Goal: Task Accomplishment & Management: Complete application form

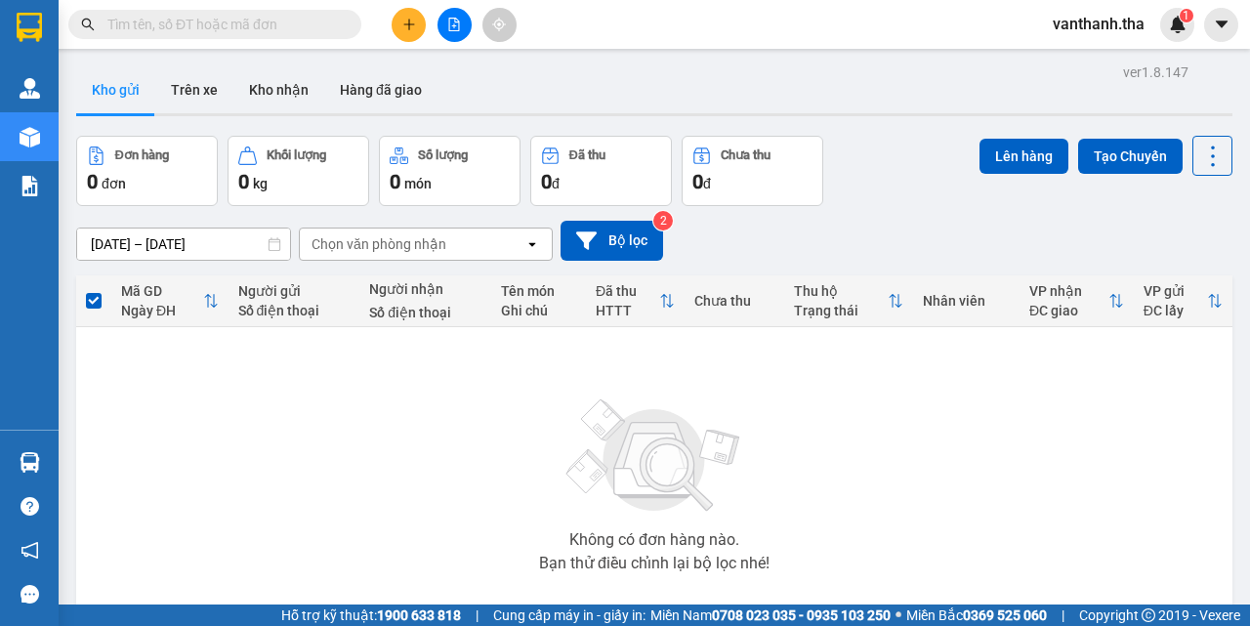
click at [411, 24] on icon "plus" at bounding box center [408, 23] width 11 height 1
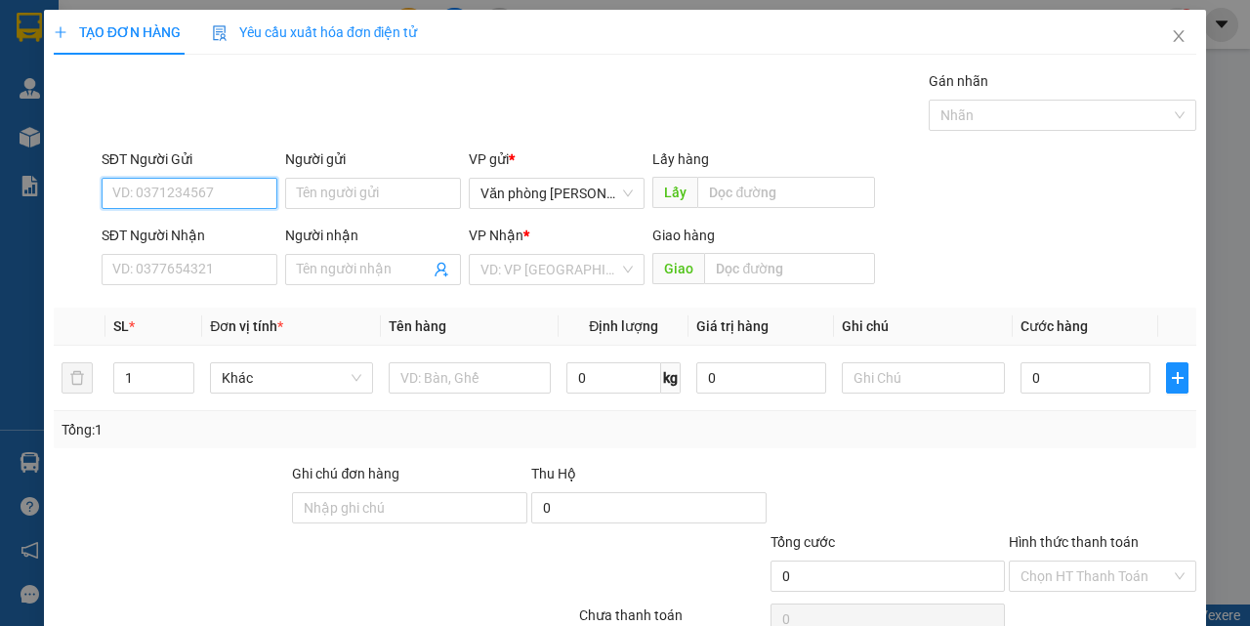
click at [205, 189] on input "SĐT Người Gửi" at bounding box center [190, 193] width 176 height 31
click at [225, 187] on input "SĐT Người Gửi" at bounding box center [190, 193] width 176 height 31
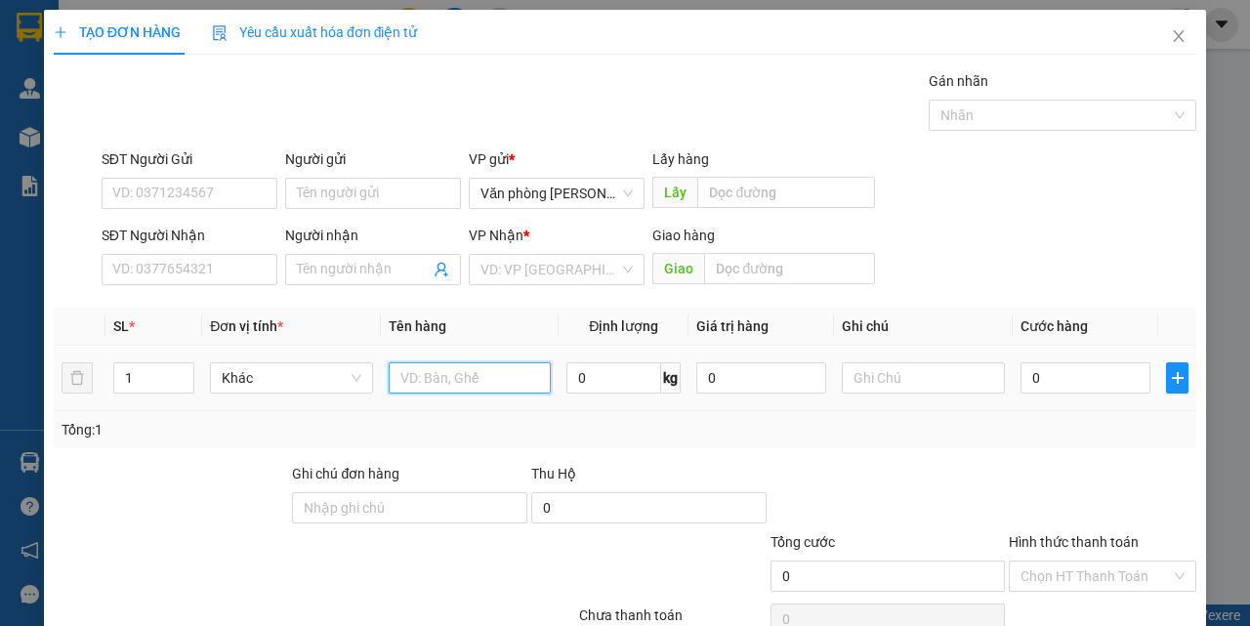
click at [421, 377] on input "text" at bounding box center [470, 377] width 163 height 31
type input "1H keo vàng_hàng mẫu"
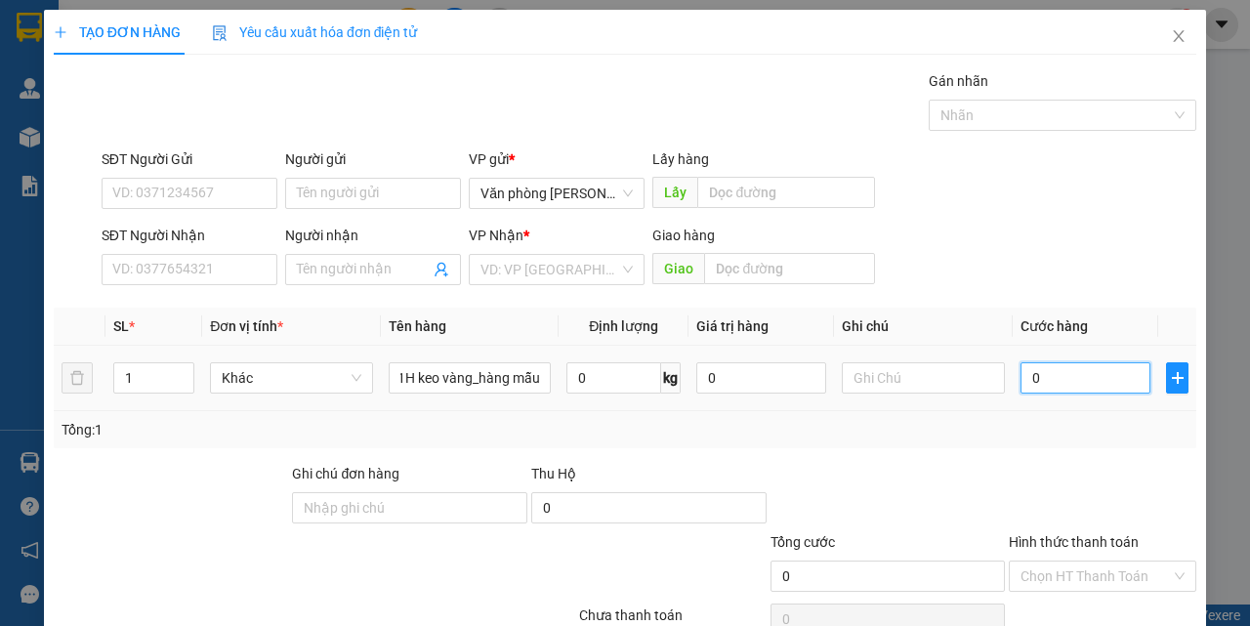
click at [1060, 381] on input "0" at bounding box center [1086, 377] width 130 height 31
type input "002"
type input "2"
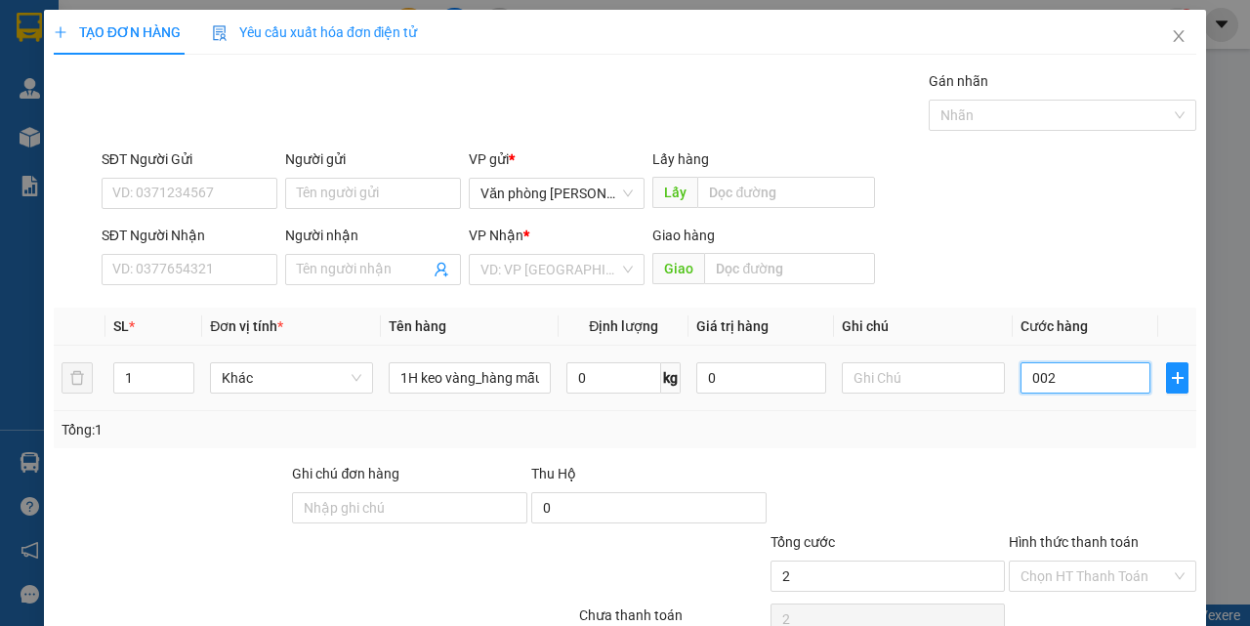
type input "0.020"
type input "20"
click at [926, 476] on div at bounding box center [888, 497] width 239 height 68
type input "20.000"
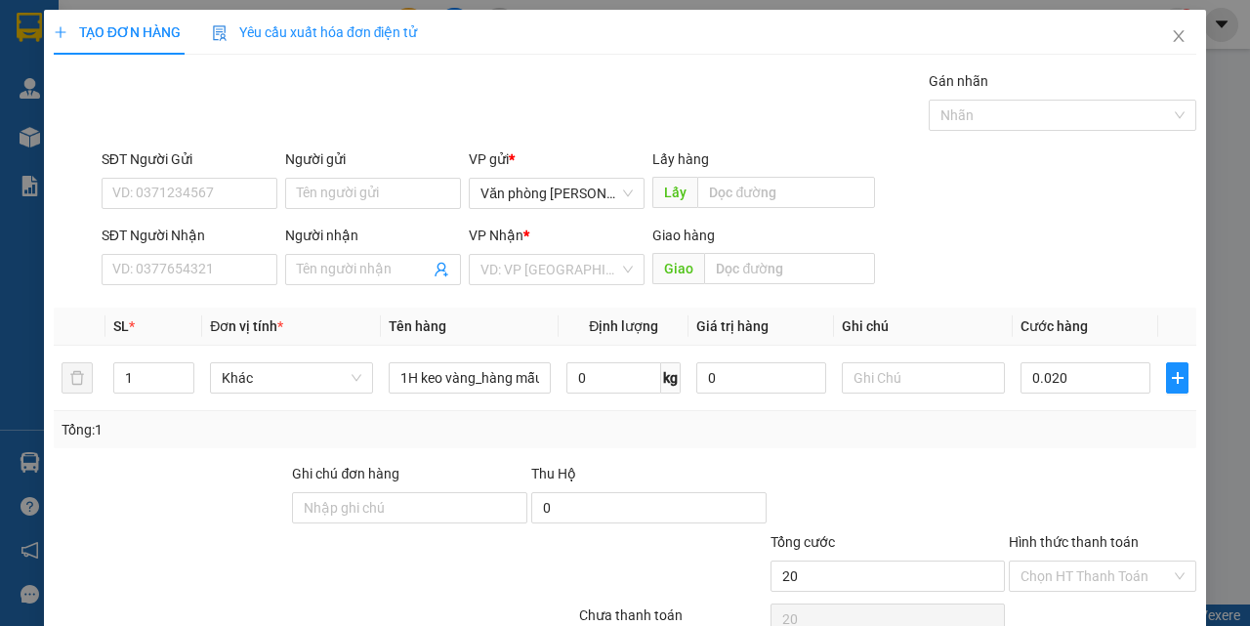
type input "20.000"
click at [188, 269] on input "SĐT Người Nhận" at bounding box center [190, 269] width 176 height 31
click at [151, 187] on input "SĐT Người Gửi" at bounding box center [190, 193] width 176 height 31
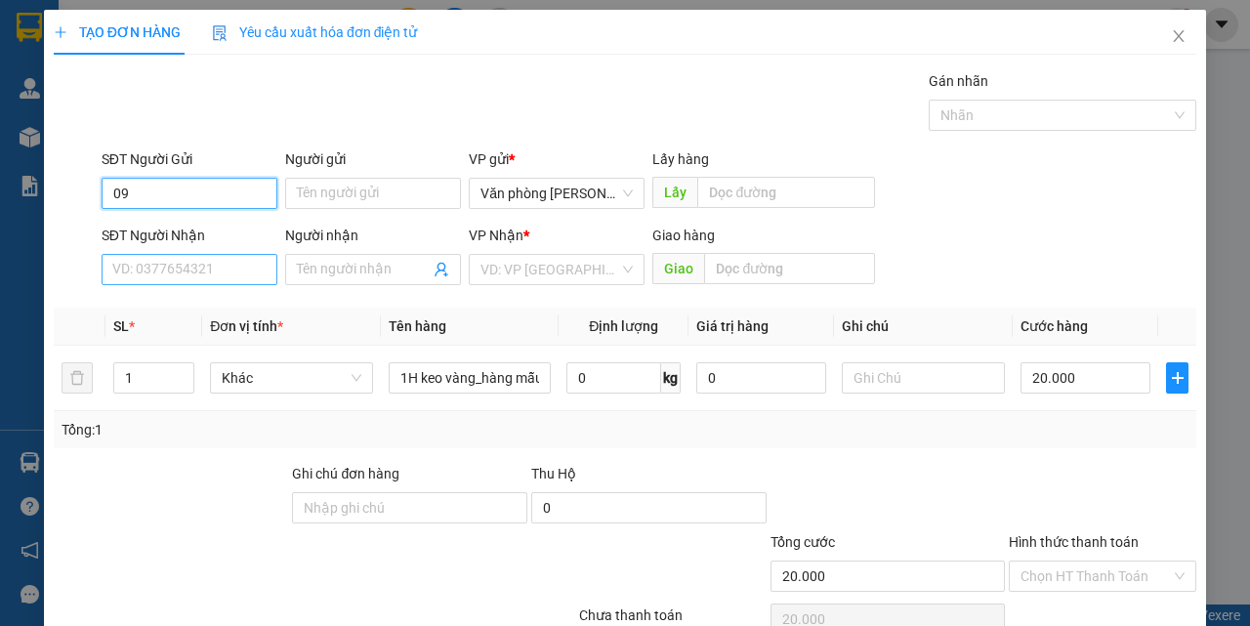
type input "09"
click at [172, 281] on input "SĐT Người Nhận" at bounding box center [190, 269] width 176 height 31
drag, startPoint x: 161, startPoint y: 305, endPoint x: 197, endPoint y: 208, distance: 103.2
click at [161, 302] on div "0903875774 - [PERSON_NAME]" at bounding box center [208, 308] width 192 height 21
type input "0903875774"
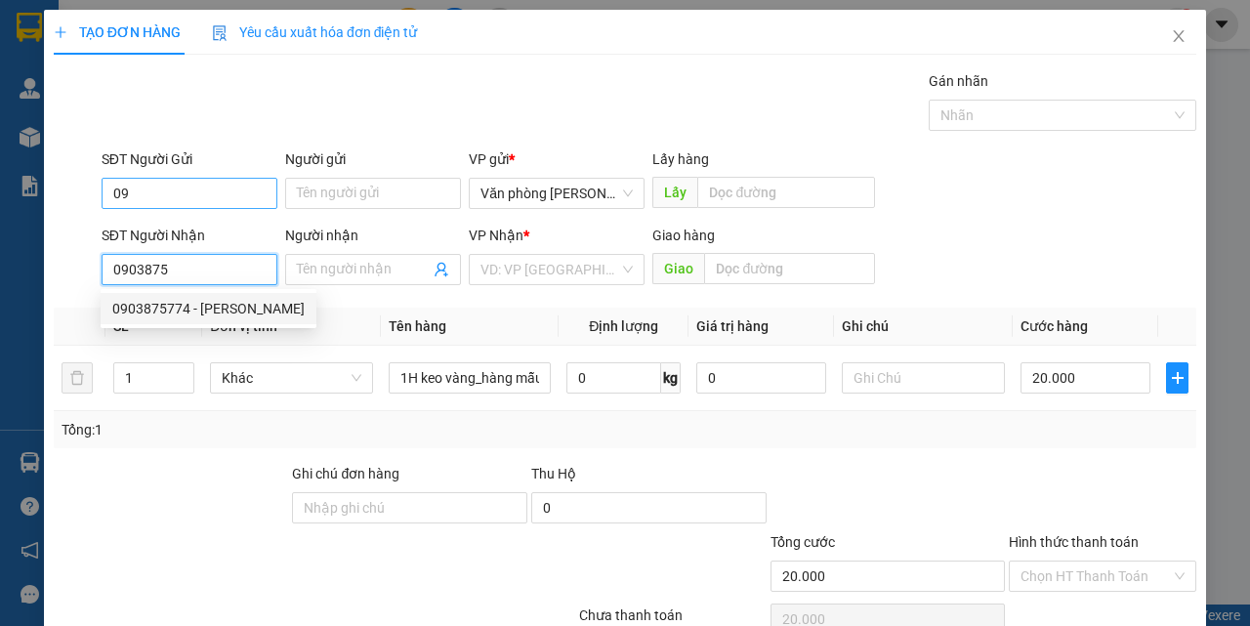
type input "tiến hoàng"
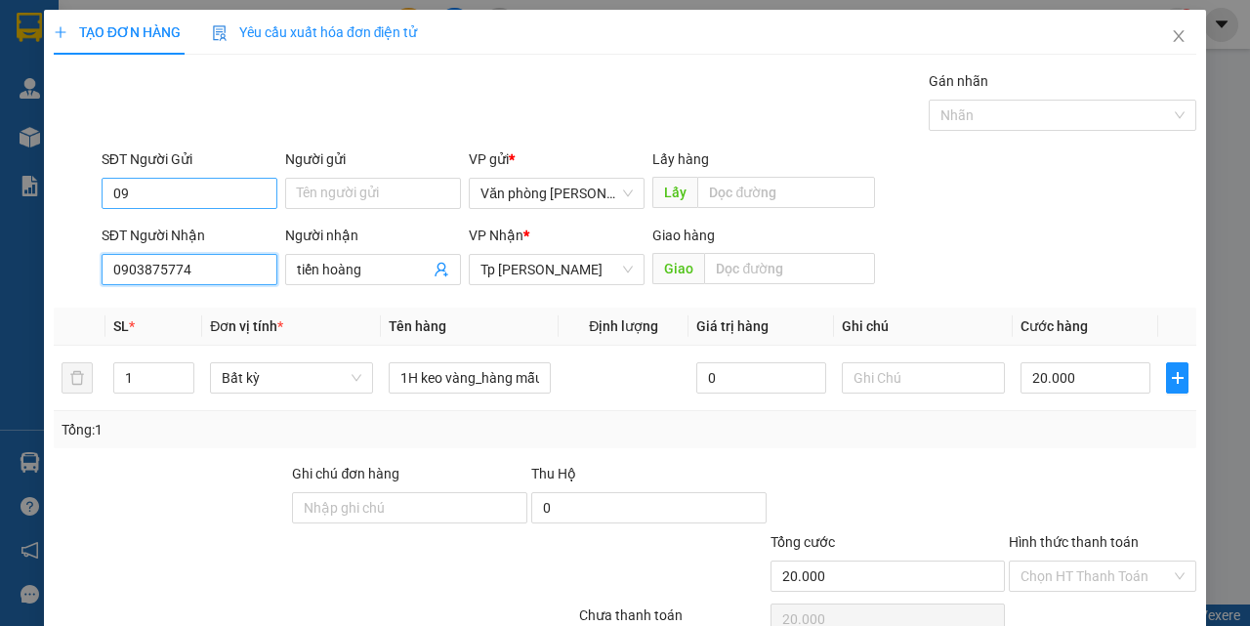
type input "0903875774"
click at [189, 183] on input "09" at bounding box center [190, 193] width 176 height 31
click at [189, 193] on input "09" at bounding box center [190, 193] width 176 height 31
type input "0"
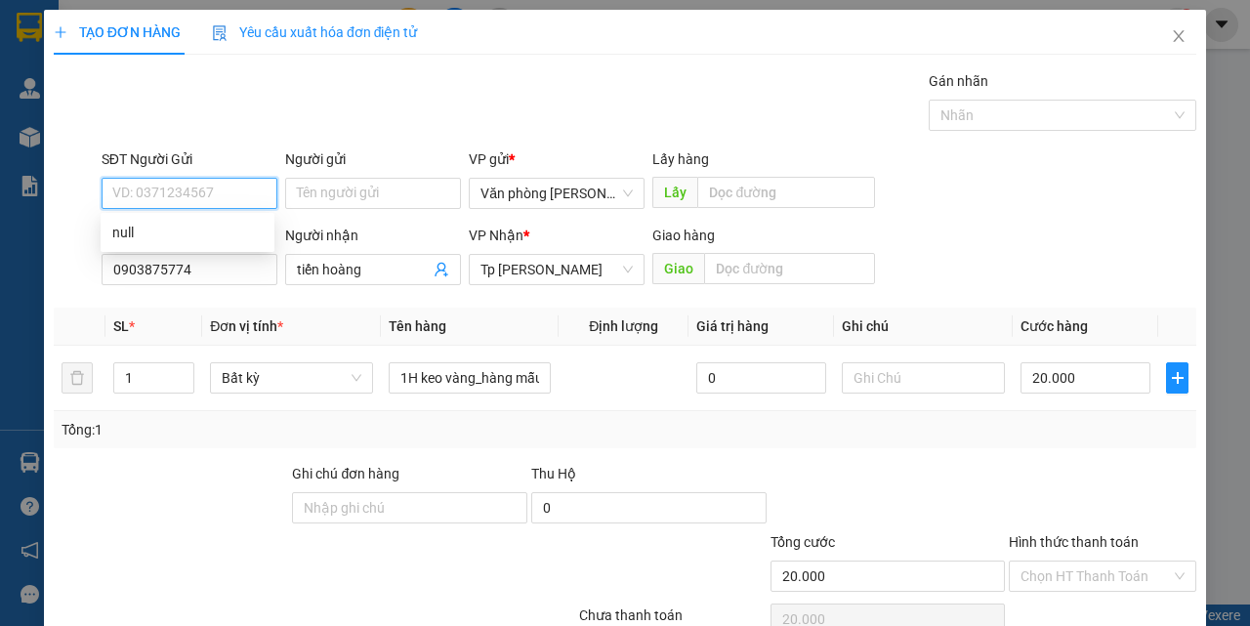
click at [163, 196] on input "SĐT Người Gửi" at bounding box center [190, 193] width 176 height 31
click at [194, 235] on div "0941578375 - Hùng" at bounding box center [187, 232] width 150 height 21
type input "0941578375"
type input "Hùng"
type input "0941578375"
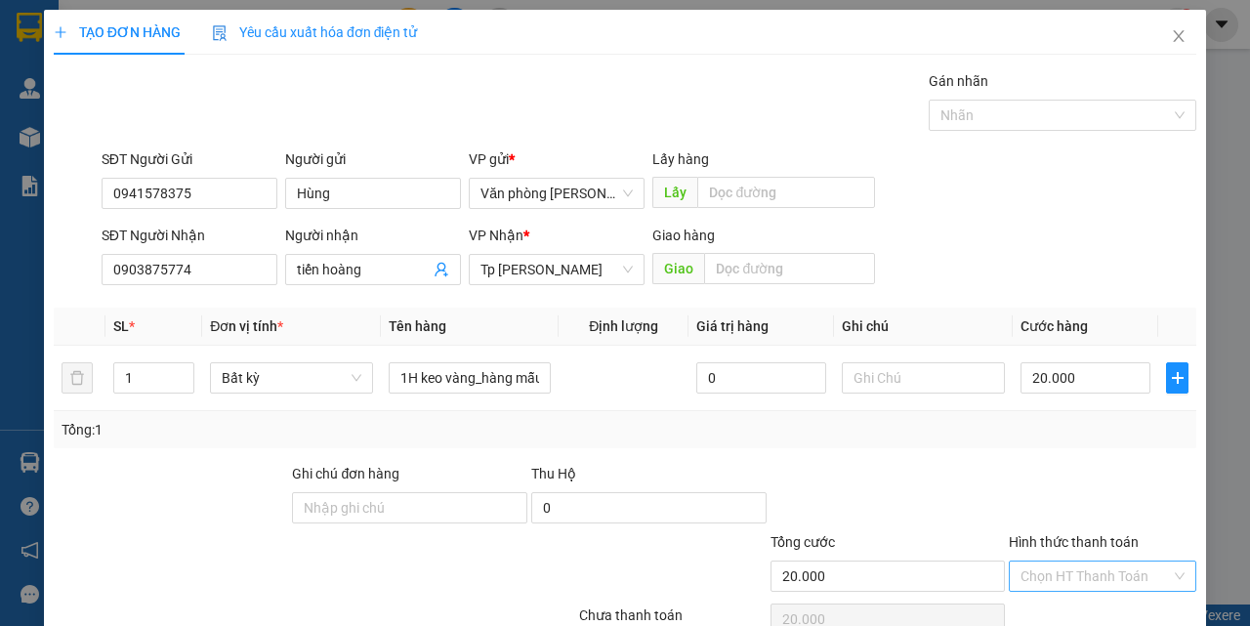
click at [1038, 573] on input "Hình thức thanh toán" at bounding box center [1096, 576] width 150 height 29
click at [1019, 510] on div "Tại văn phòng" at bounding box center [1090, 505] width 161 height 21
type input "0"
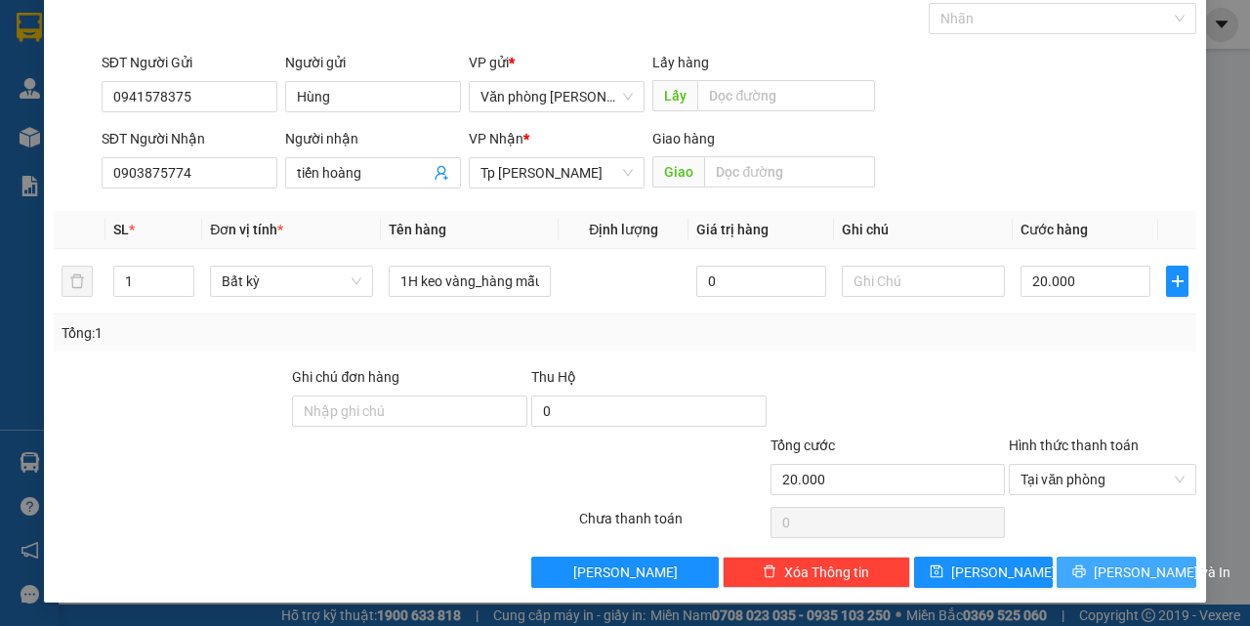
click at [1131, 571] on span "[PERSON_NAME] và In" at bounding box center [1162, 572] width 137 height 21
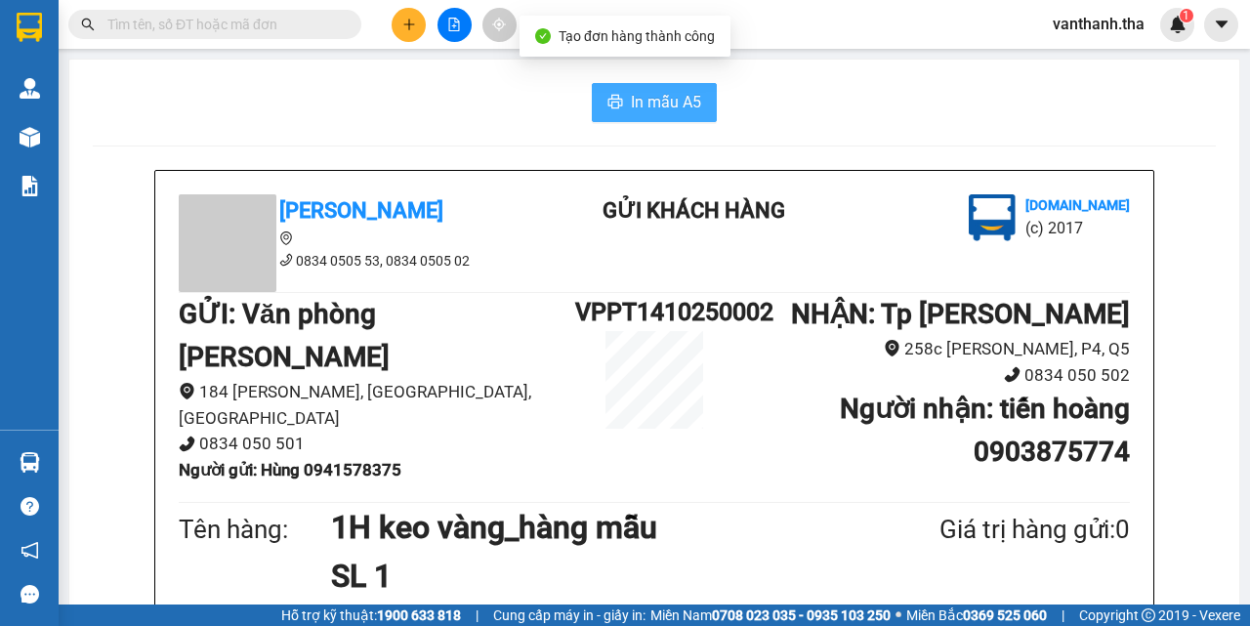
click at [651, 107] on span "In mẫu A5" at bounding box center [666, 102] width 70 height 24
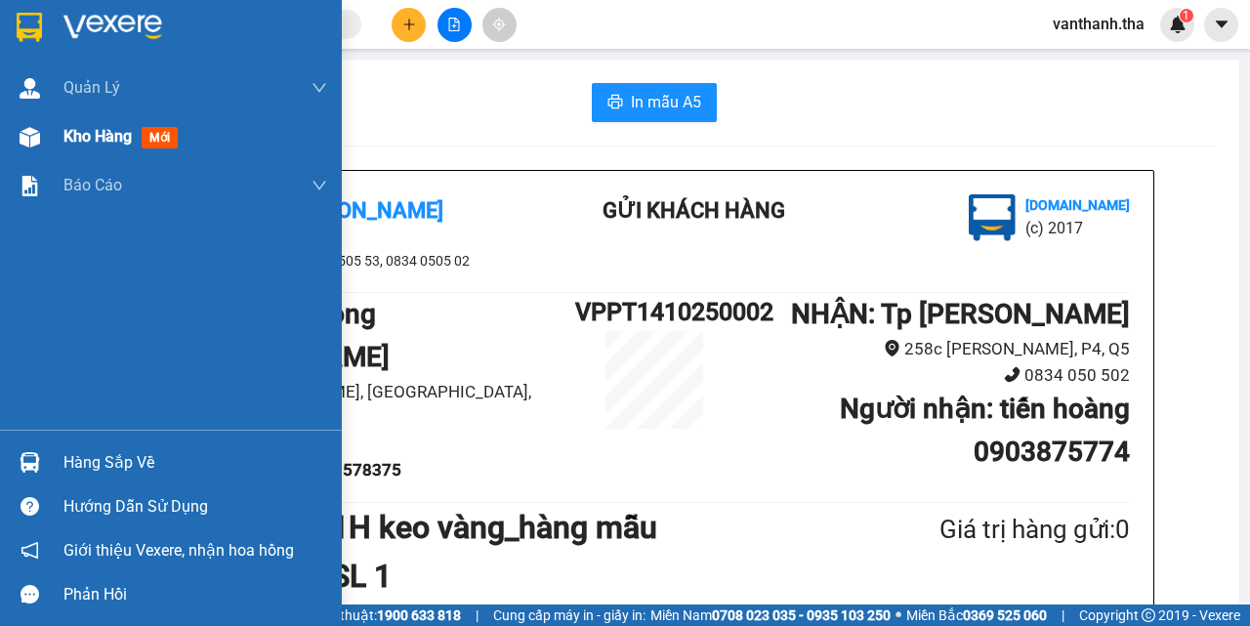
click at [27, 136] on img at bounding box center [30, 137] width 21 height 21
